Goal: Task Accomplishment & Management: Use online tool/utility

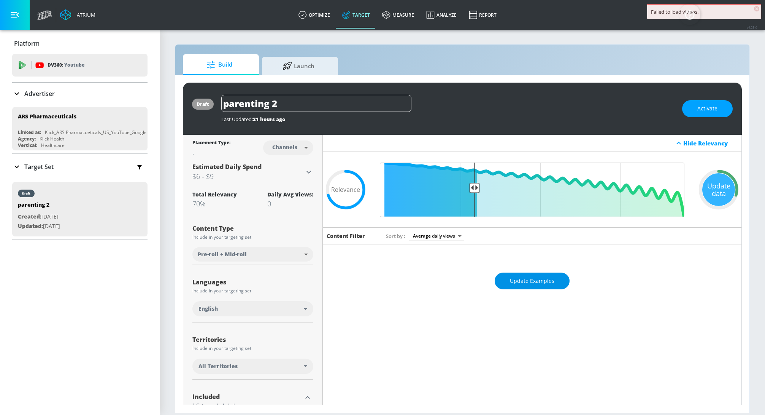
click at [517, 280] on span "Update Examples" at bounding box center [532, 281] width 44 height 10
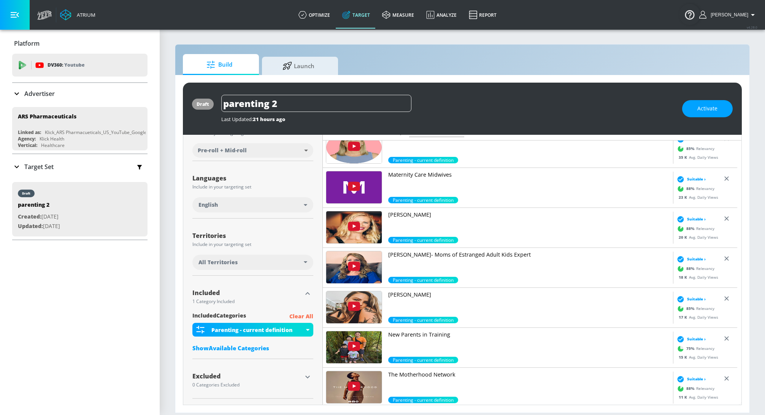
scroll to position [1333, 0]
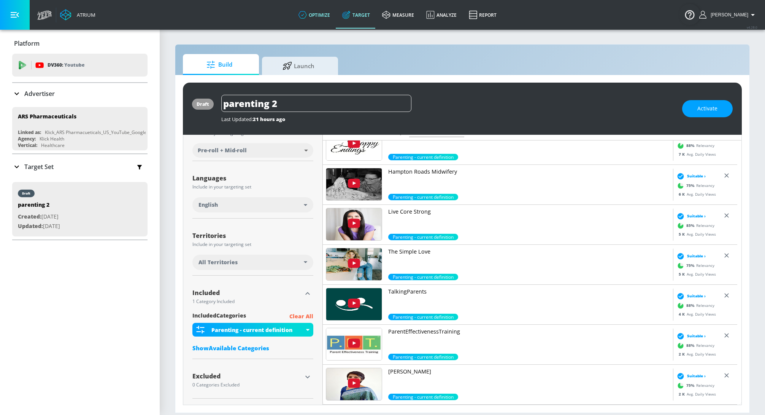
click at [321, 12] on link "optimize" at bounding box center [314, 14] width 44 height 27
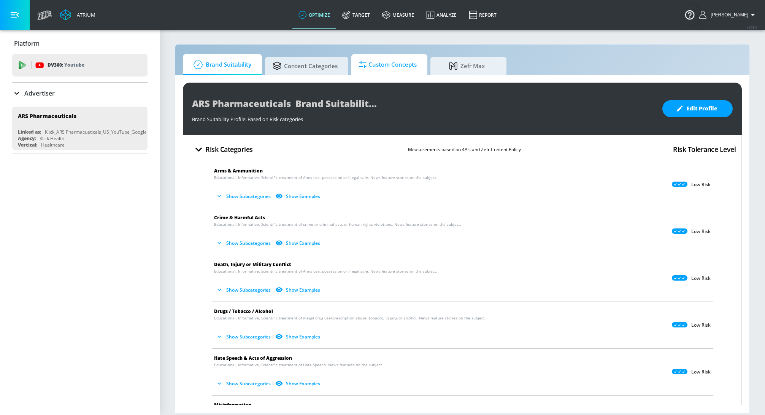
click at [389, 69] on span "Custom Concepts" at bounding box center [388, 65] width 58 height 18
